Goal: Find specific page/section

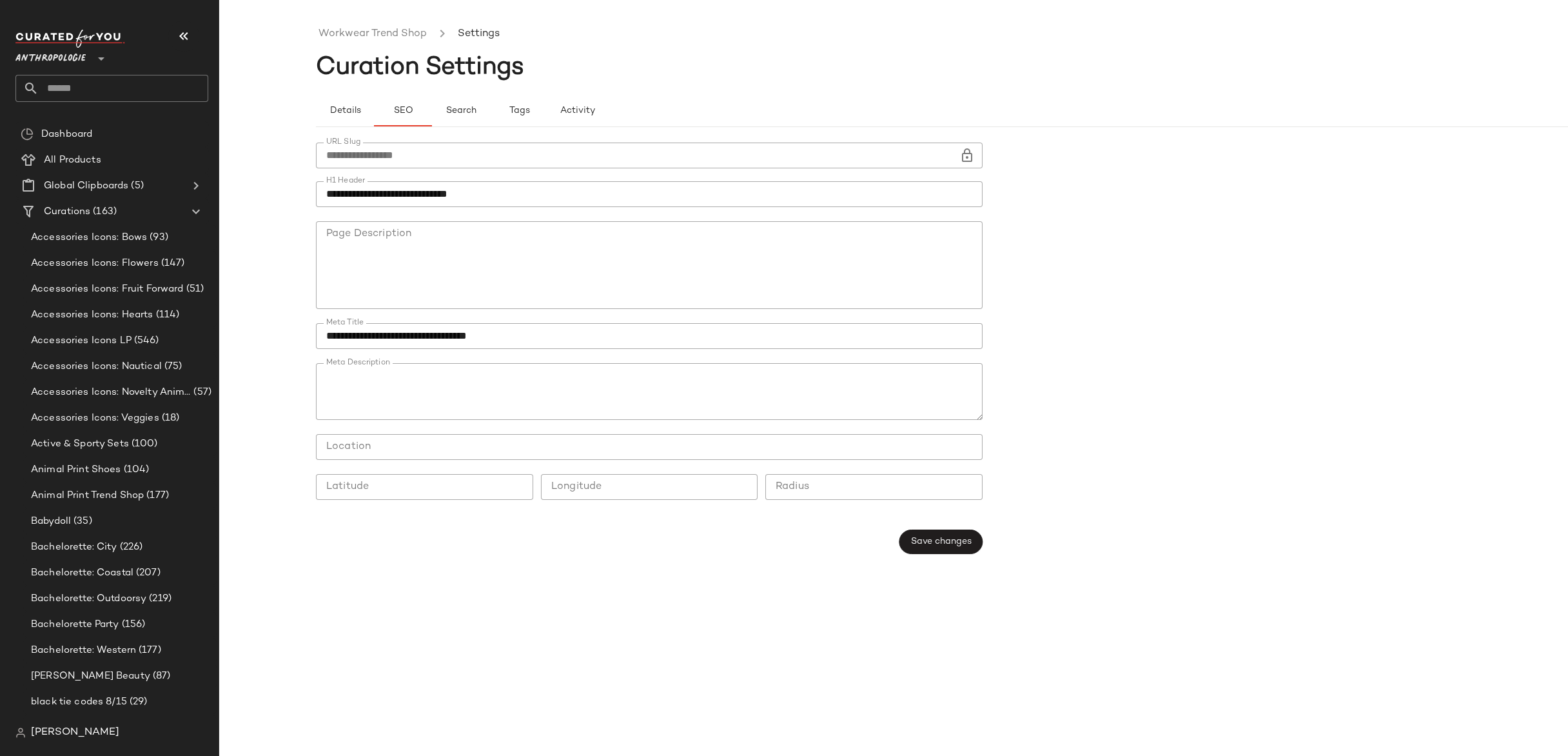
click at [38, 56] on span "Anthropologie" at bounding box center [51, 55] width 70 height 24
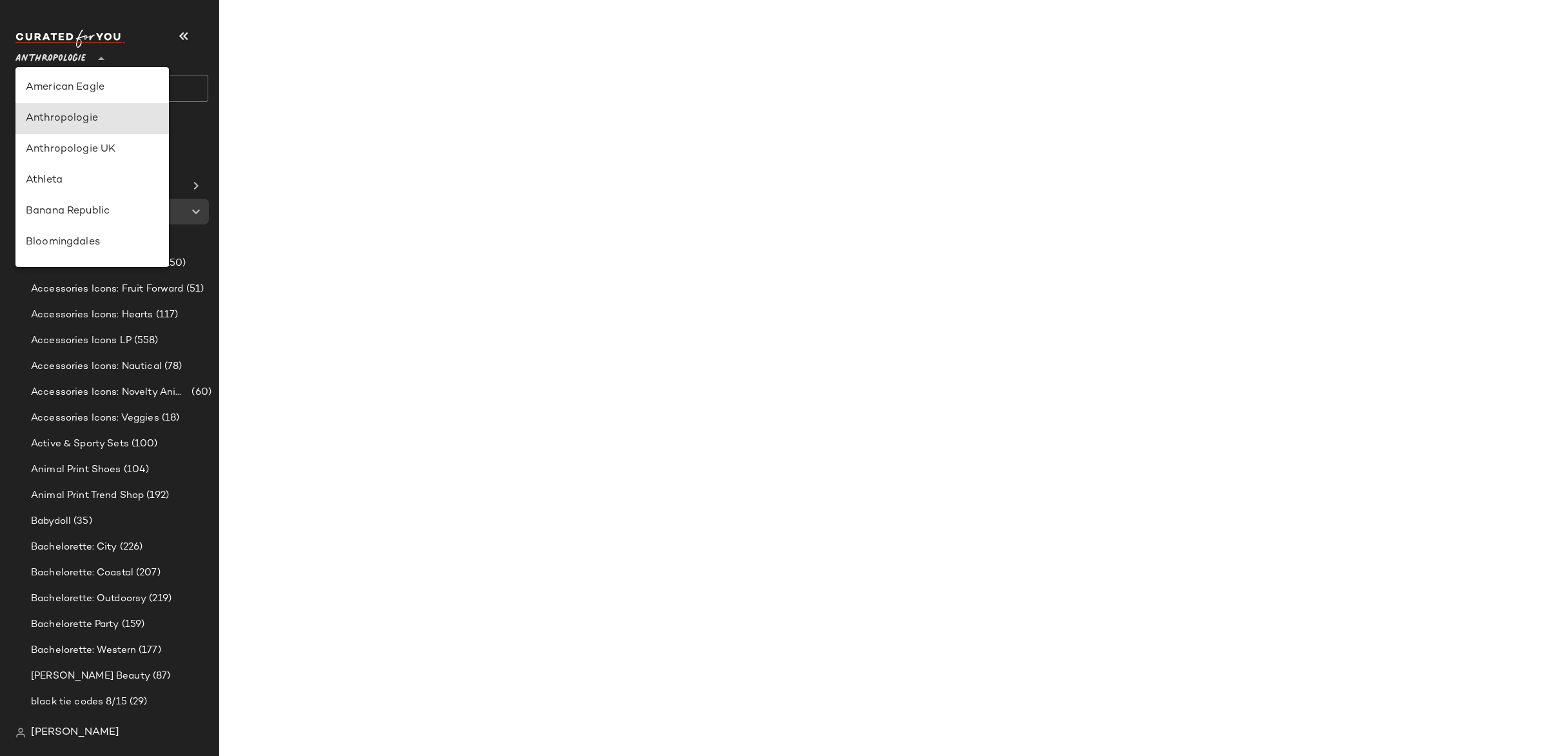
click at [79, 59] on span "Anthropologie" at bounding box center [51, 55] width 70 height 24
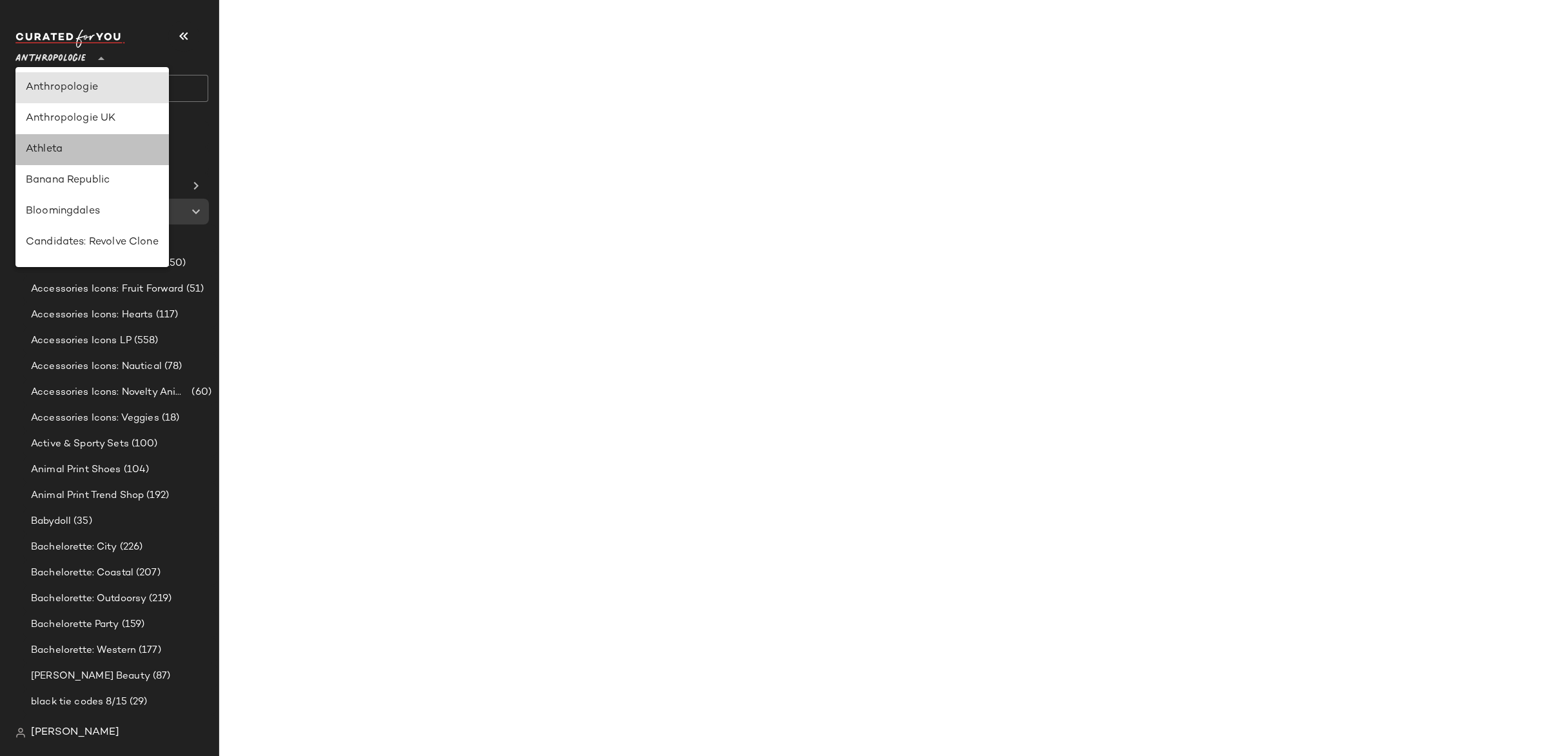
click at [64, 147] on div "Athleta" at bounding box center [93, 149] width 133 height 16
type input "**"
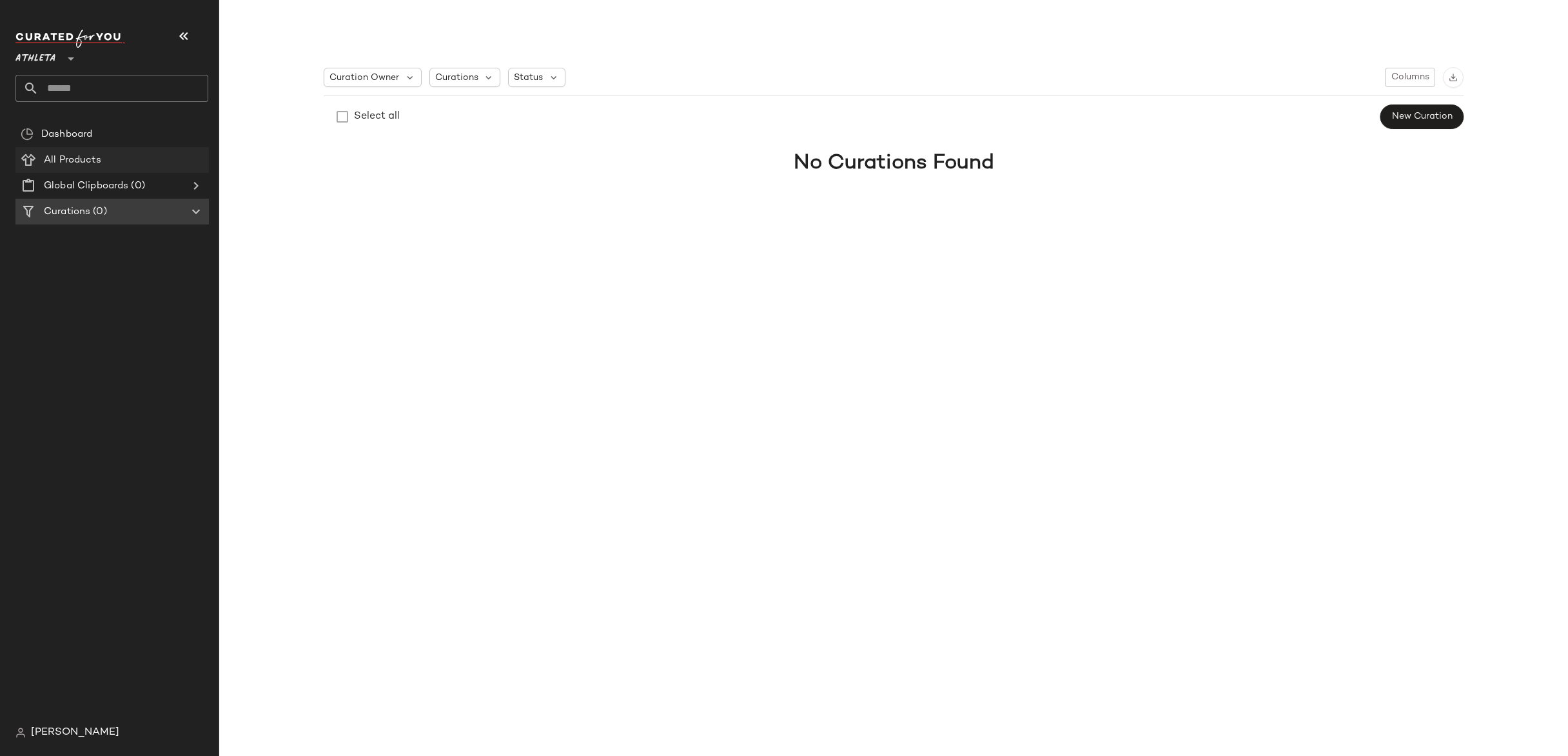
click at [129, 161] on div "All Products" at bounding box center [121, 160] width 163 height 15
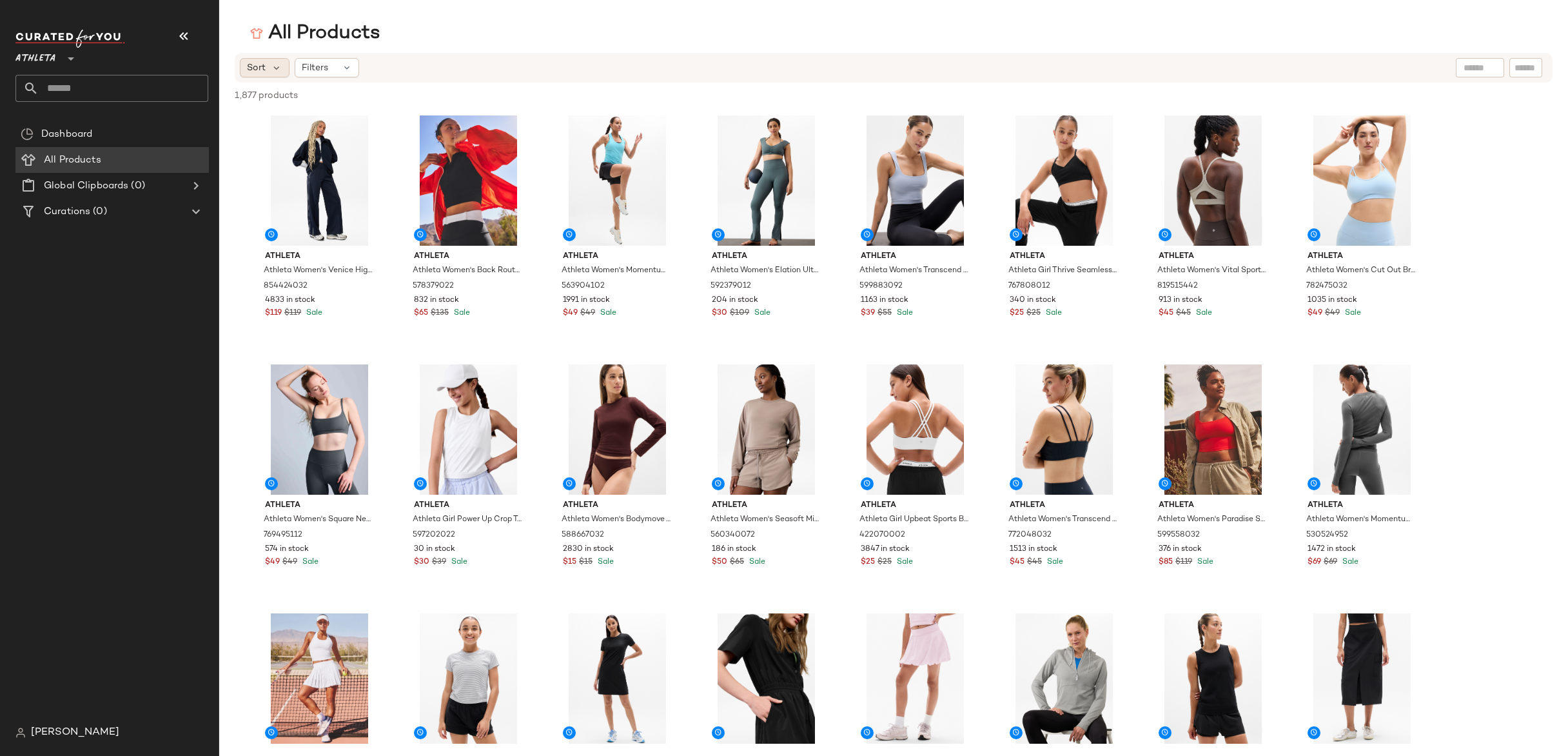
click at [262, 70] on span "Sort" at bounding box center [256, 68] width 18 height 14
click at [276, 98] on span "Newest" at bounding box center [287, 102] width 33 height 14
click at [577, 58] on div "Sort: Newest Filters Reset" at bounding box center [810, 67] width 1140 height 19
click at [124, 205] on div "Curations (0)" at bounding box center [113, 212] width 146 height 15
